Goal: Information Seeking & Learning: Learn about a topic

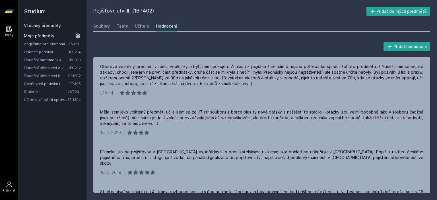
click at [57, 27] on link "Všechny předměty" at bounding box center [42, 25] width 37 height 5
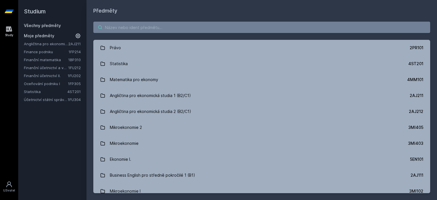
click at [178, 23] on input "search" at bounding box center [261, 27] width 337 height 11
paste input "1BP430"
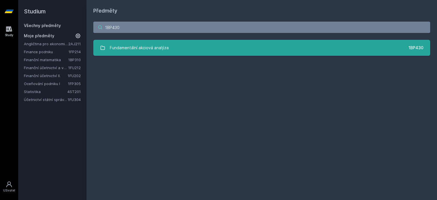
type input "1BP430"
click at [154, 46] on div "Fundamentální akciová analýza" at bounding box center [139, 47] width 59 height 11
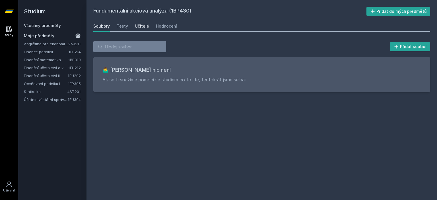
click at [137, 21] on link "Učitelé" at bounding box center [142, 25] width 14 height 11
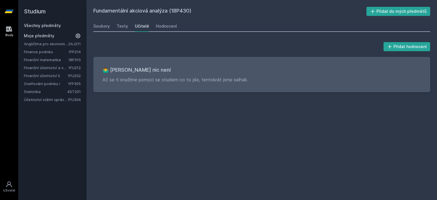
click at [127, 24] on div "Soubory Testy Učitelé Hodnocení" at bounding box center [261, 25] width 337 height 11
click at [123, 26] on div "Testy" at bounding box center [122, 26] width 11 height 6
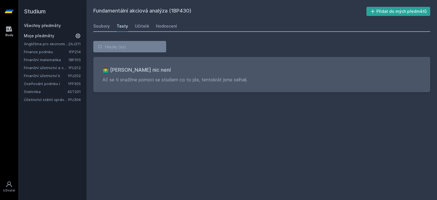
click at [175, 23] on div "Soubory Testy Učitelé Hodnocení" at bounding box center [261, 25] width 337 height 11
click at [172, 25] on div "Hodnocení" at bounding box center [166, 26] width 21 height 6
